Goal: Use online tool/utility: Utilize a website feature to perform a specific function

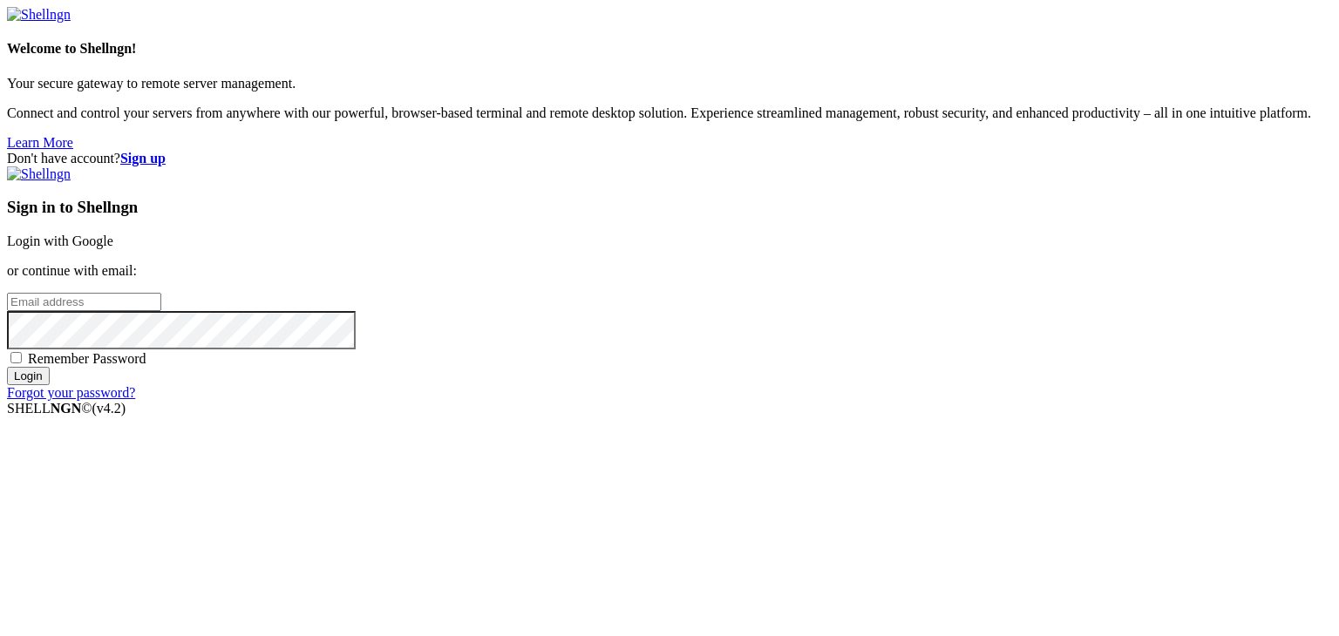
click at [113, 238] on link "Login with Google" at bounding box center [60, 241] width 106 height 15
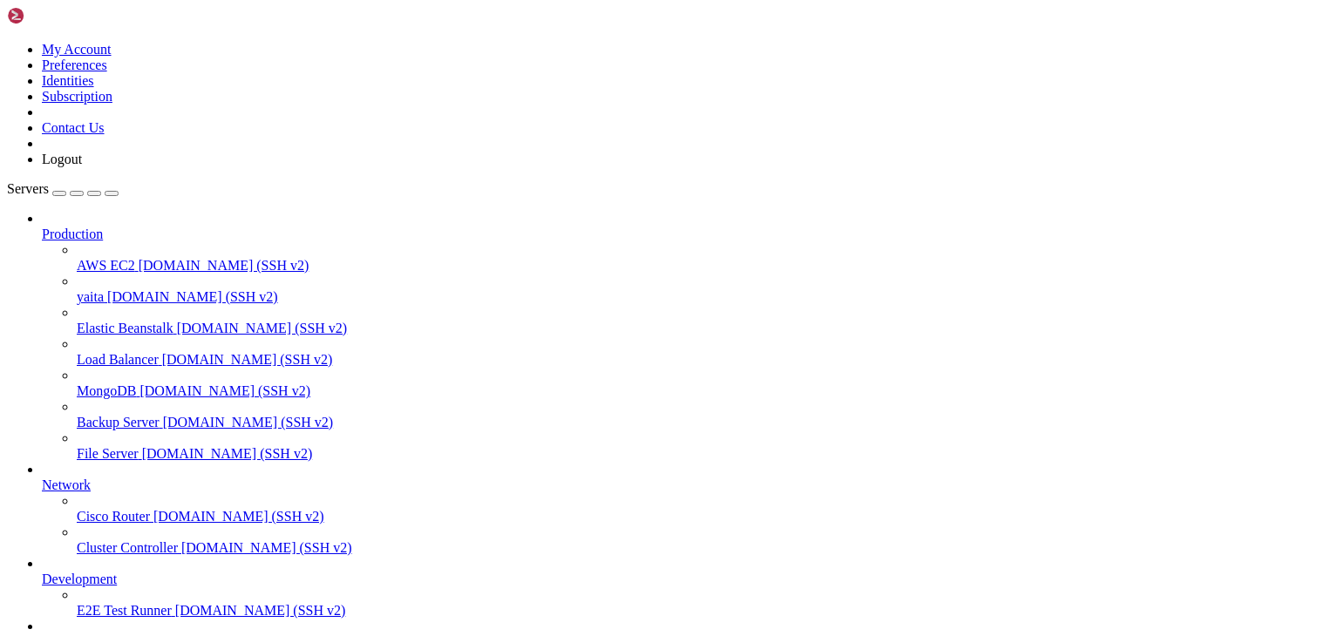
click at [104, 289] on span "yaita" at bounding box center [90, 296] width 27 height 15
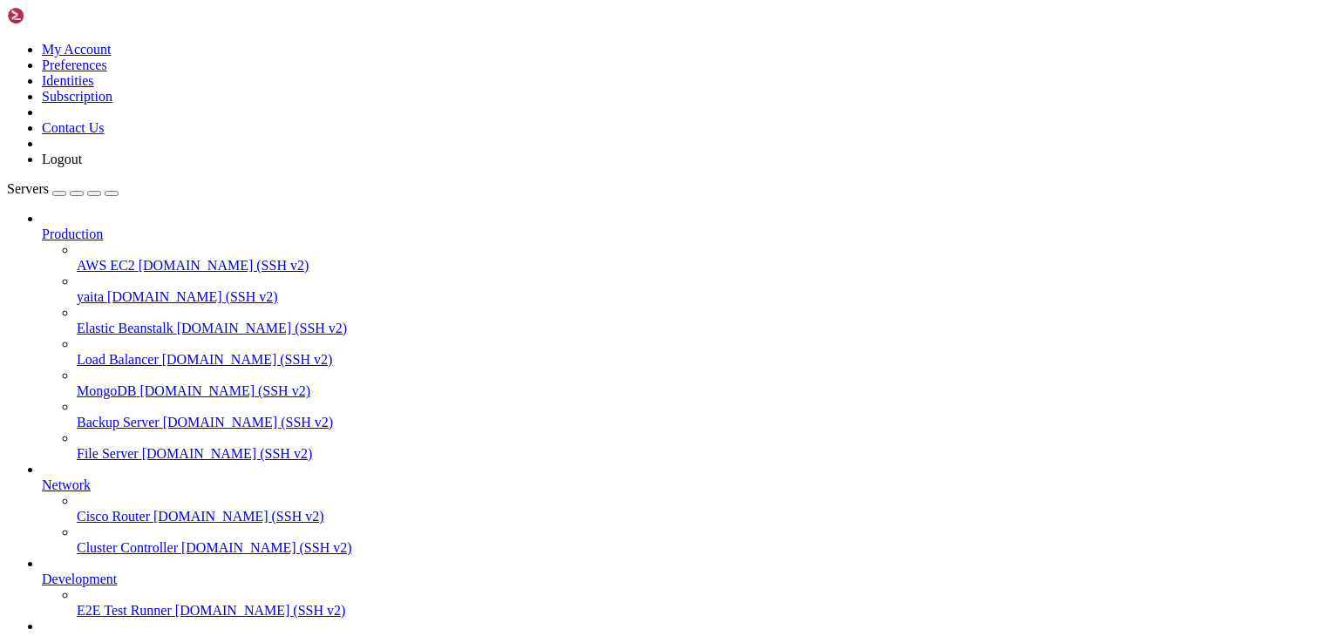
drag, startPoint x: 494, startPoint y: 1475, endPoint x: 274, endPoint y: 1412, distance: 229.3
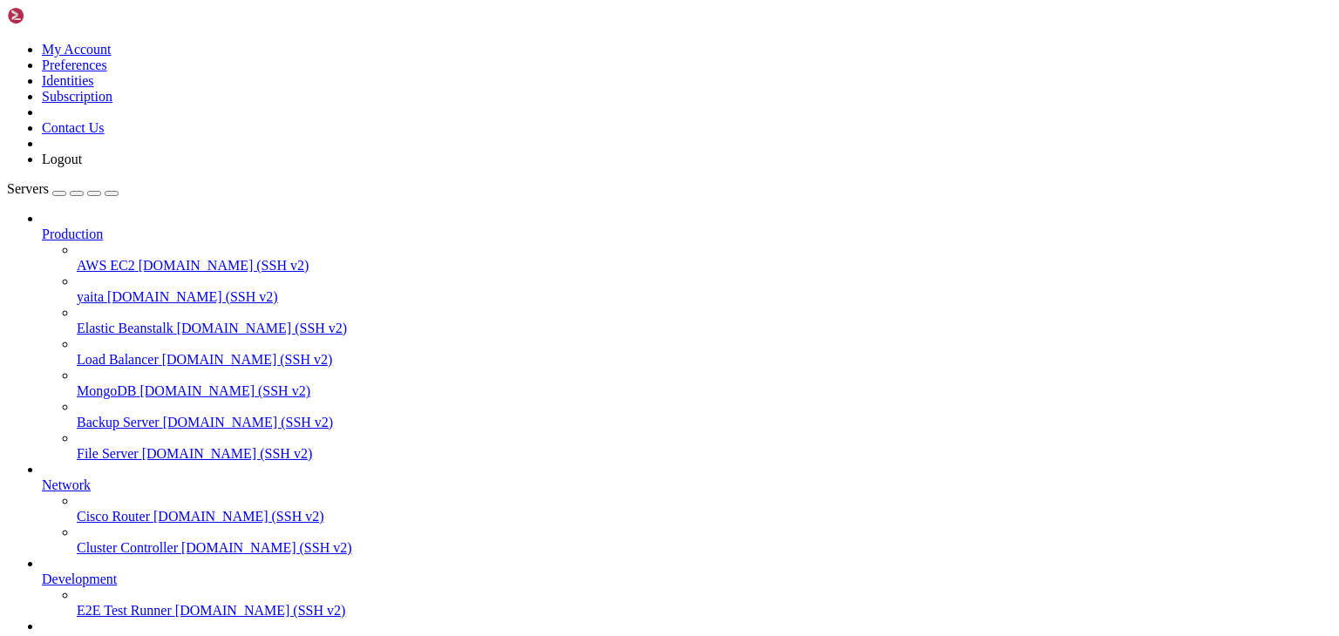
scroll to position [1334, 0]
drag, startPoint x: 635, startPoint y: 1441, endPoint x: 400, endPoint y: 1425, distance: 235.0
click at [104, 289] on span "yaita" at bounding box center [90, 296] width 27 height 15
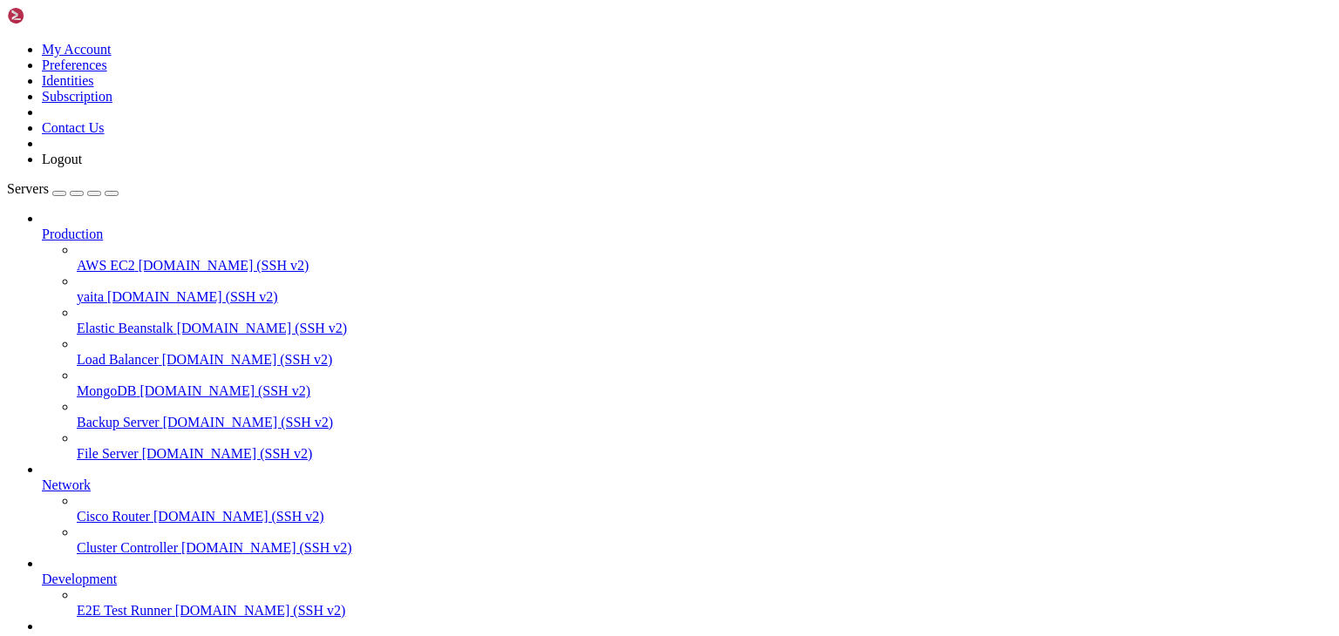
click at [104, 289] on span "yaita" at bounding box center [90, 296] width 27 height 15
